Goal: Find specific page/section: Find specific page/section

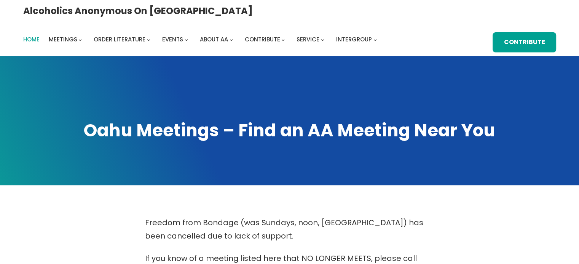
click at [40, 35] on span "Home" at bounding box center [31, 39] width 16 height 8
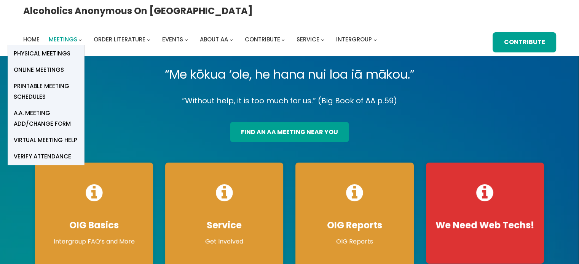
click at [77, 35] on span "Meetings" at bounding box center [63, 39] width 29 height 8
click at [64, 65] on span "Online Meetings" at bounding box center [39, 70] width 50 height 11
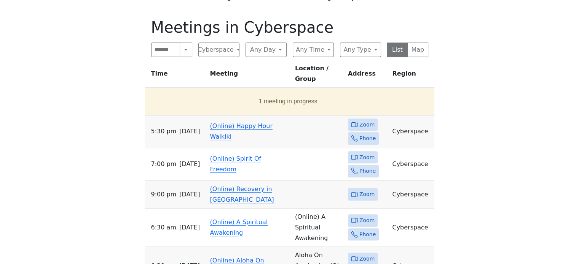
scroll to position [304, 0]
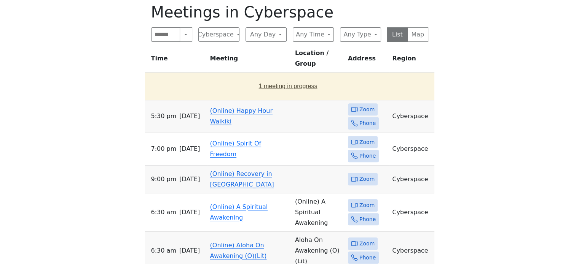
click at [284, 78] on button "1 meeting in progress" at bounding box center [288, 86] width 280 height 21
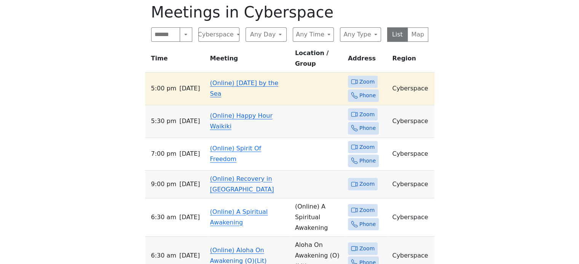
click at [218, 112] on link "(Online) Happy Hour Waikiki" at bounding box center [241, 121] width 62 height 18
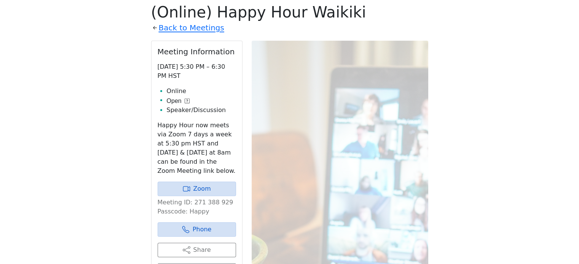
scroll to position [301, 0]
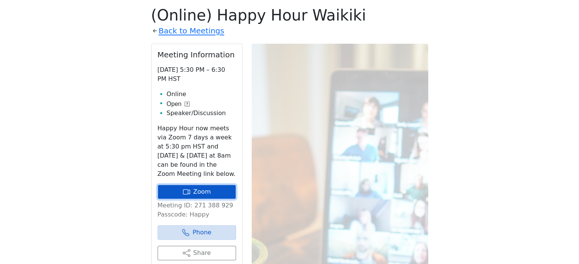
click at [198, 194] on link "Zoom" at bounding box center [197, 192] width 78 height 14
